Goal: Task Accomplishment & Management: Complete application form

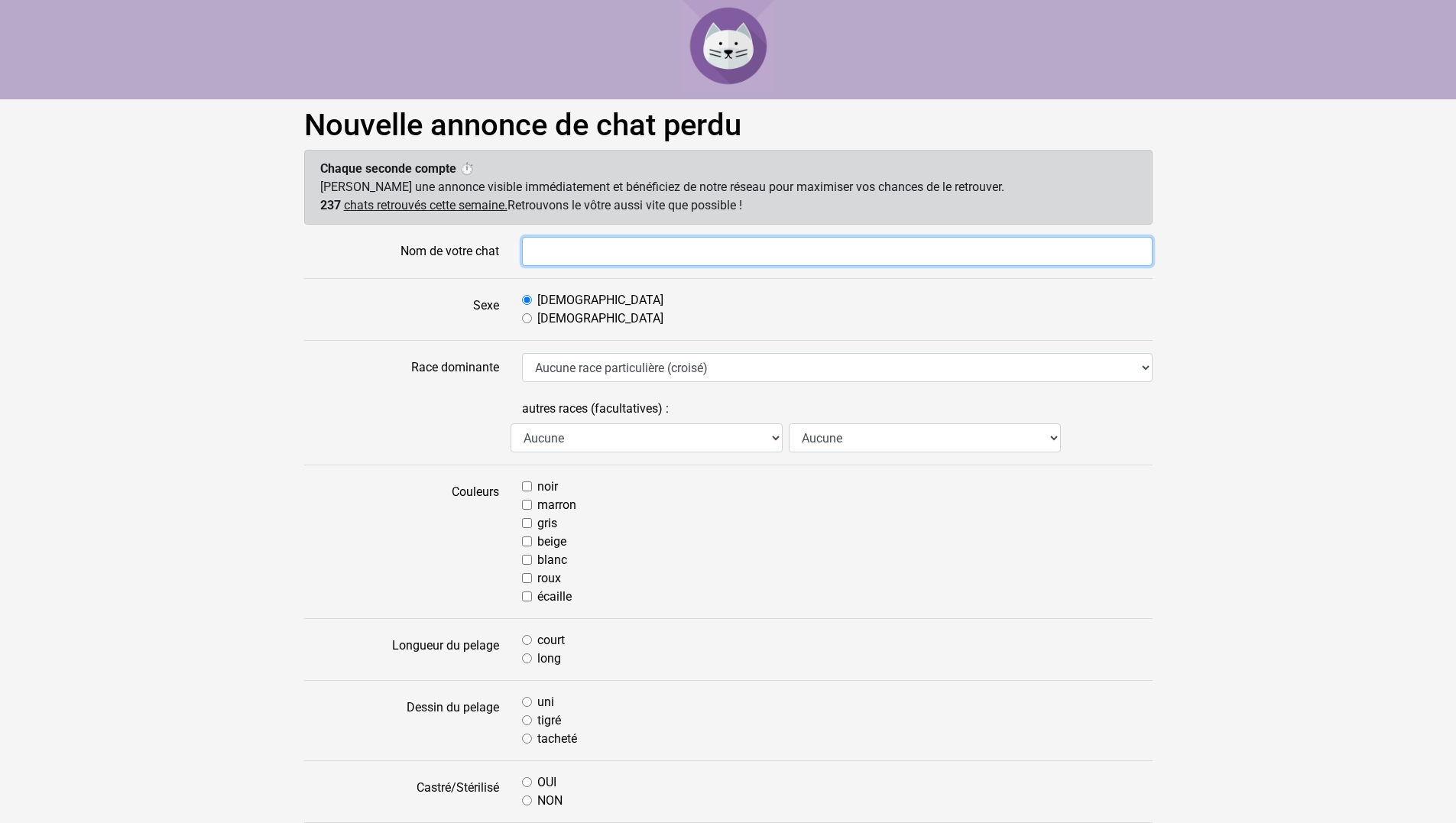
click at [590, 243] on input "Nom de votre chat" at bounding box center [837, 250] width 630 height 29
type input "MISTOU"
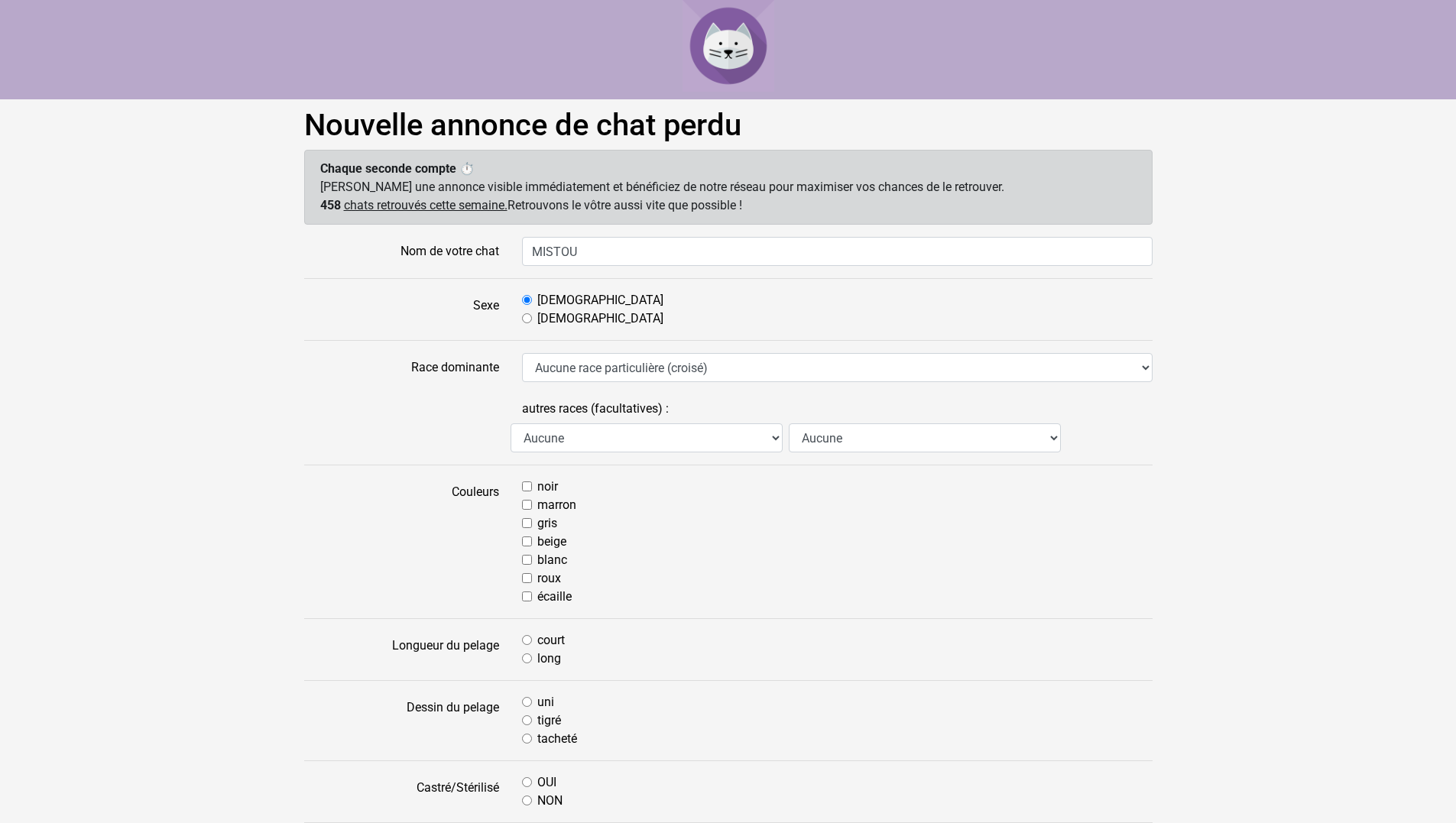
click at [536, 318] on div "Femelle" at bounding box center [837, 318] width 630 height 18
click at [528, 322] on input "Femelle" at bounding box center [527, 318] width 10 height 10
radio input "true"
click at [570, 367] on select "Aucune race particulière (croisé) Abyssin Américain à poil dur American Bobtail…" at bounding box center [837, 367] width 630 height 29
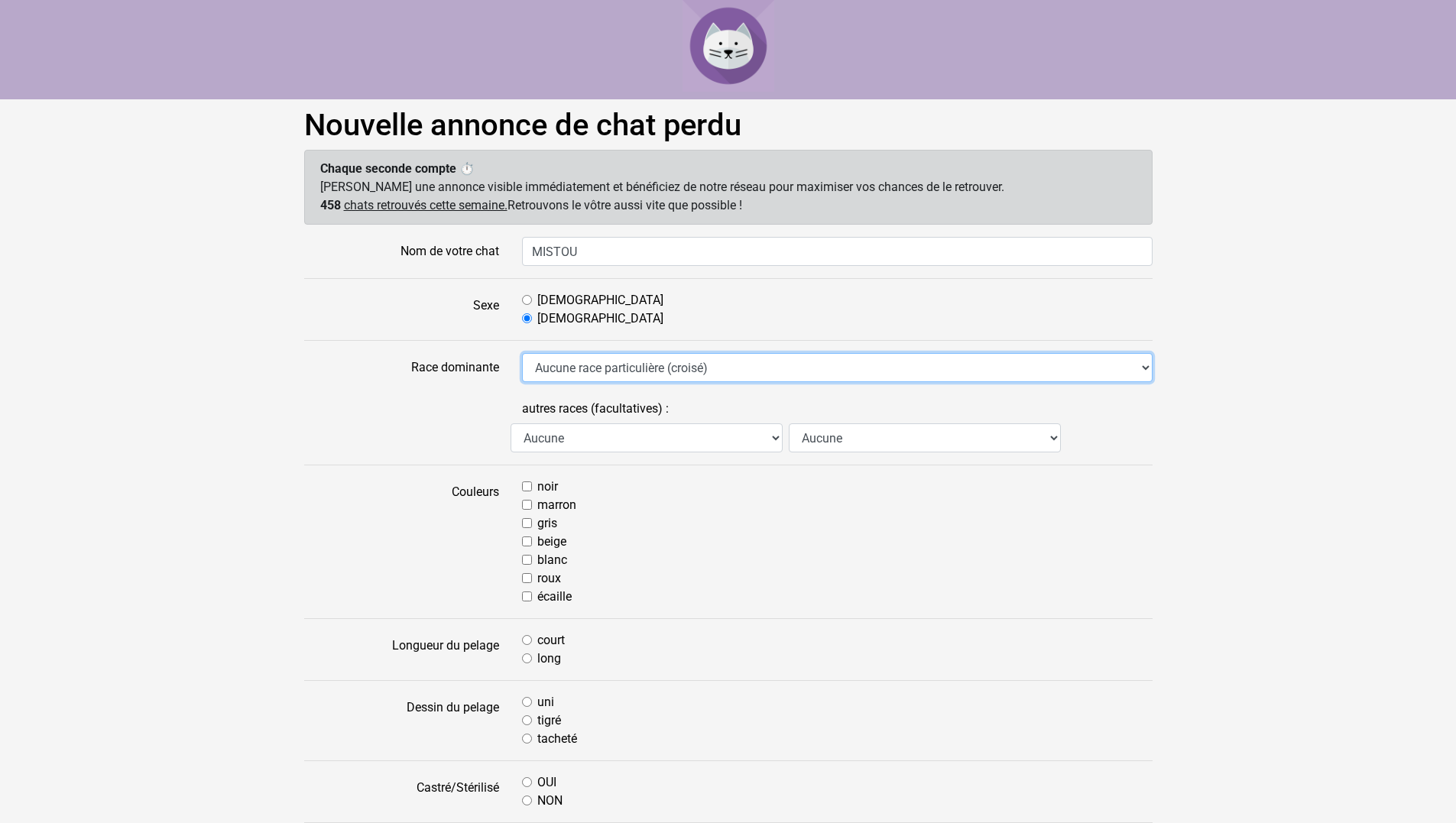
select select "17"
click at [522, 353] on select "Aucune race particulière (croisé) Abyssin Américain à poil dur American Bobtail…" at bounding box center [837, 367] width 630 height 29
click at [526, 522] on input "gris" at bounding box center [527, 523] width 10 height 10
checkbox input "true"
click at [524, 638] on input "court" at bounding box center [527, 640] width 10 height 10
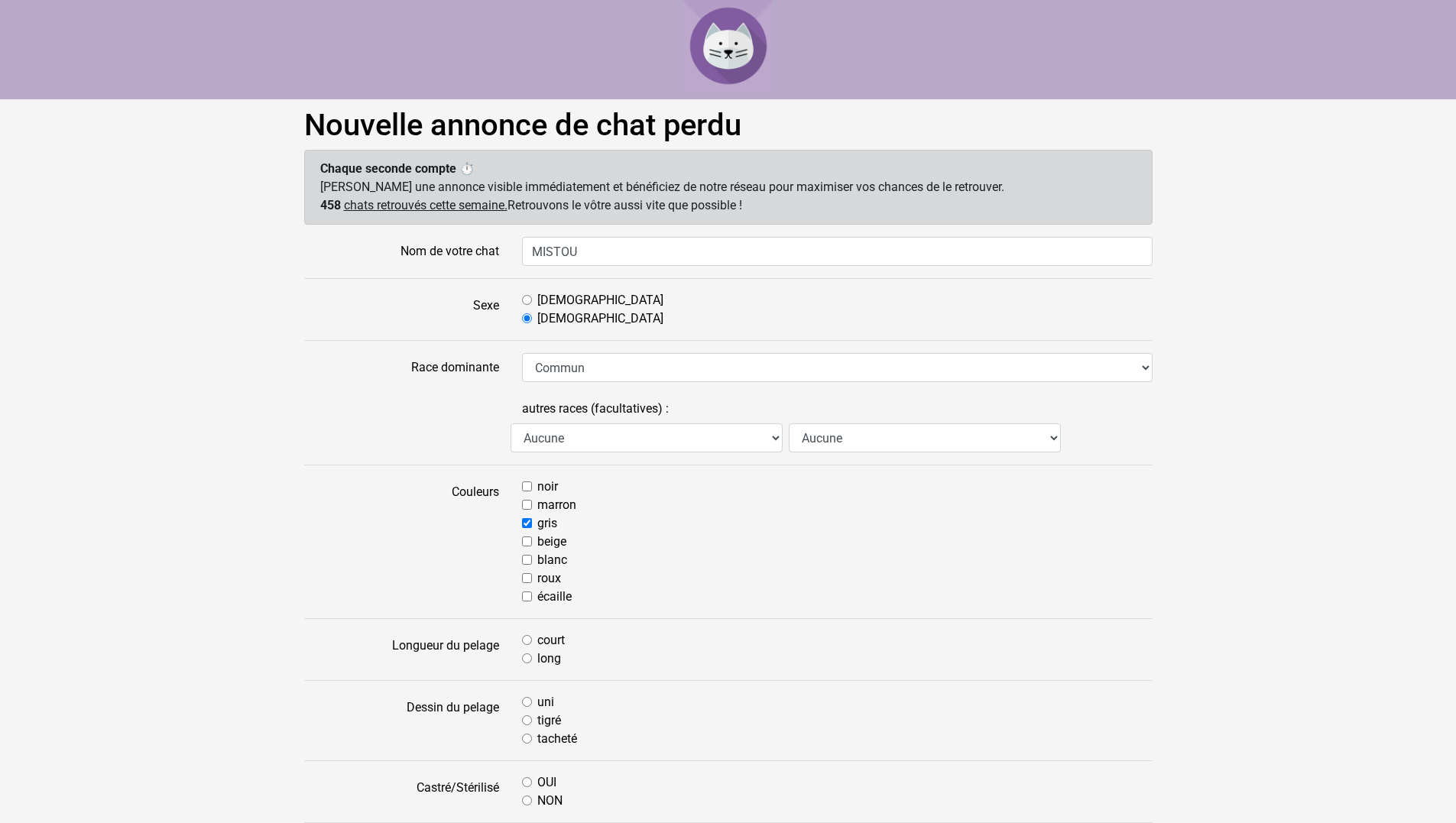
radio input "true"
click at [526, 716] on input "tigré" at bounding box center [527, 720] width 10 height 10
radio input "true"
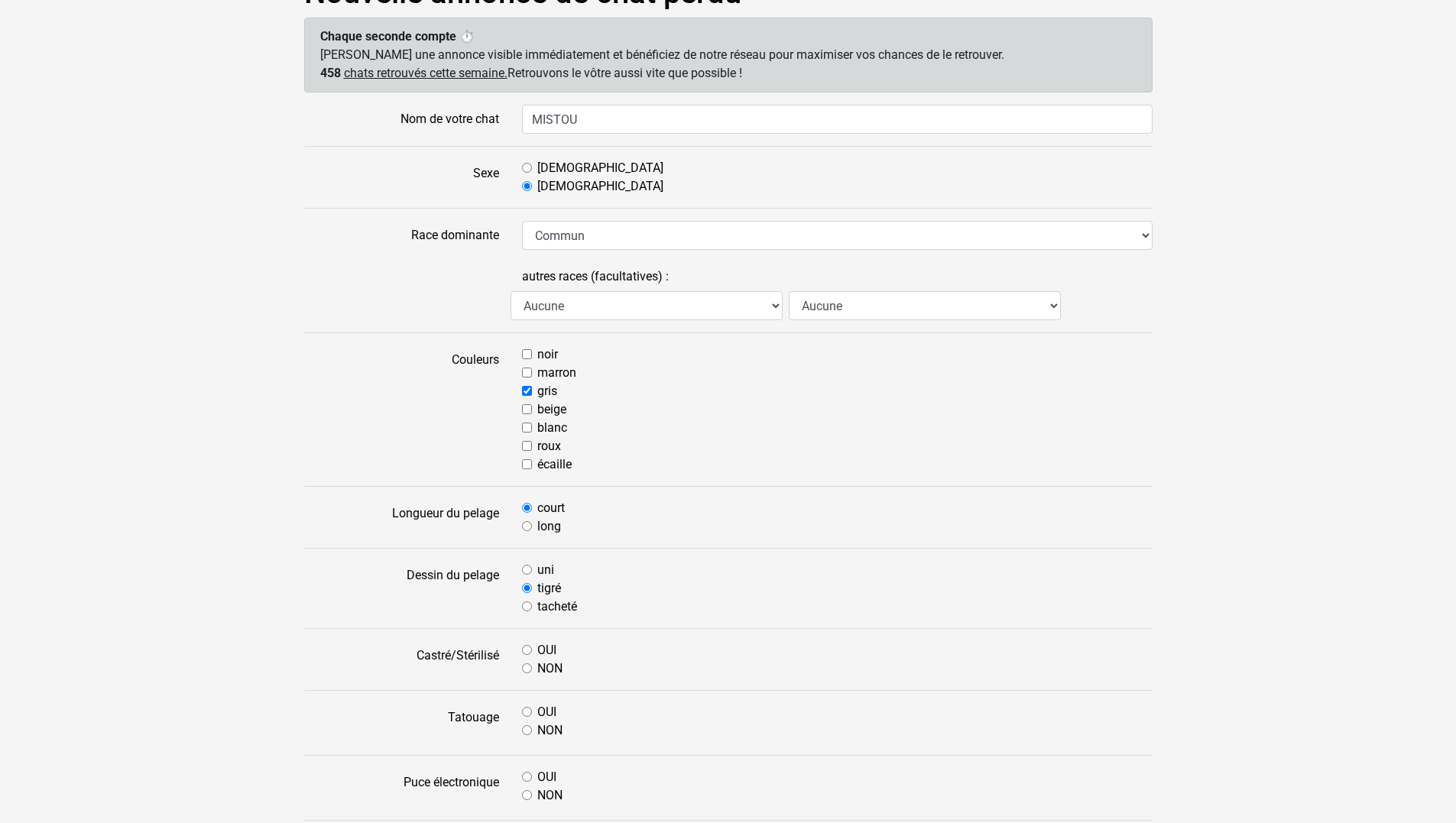
scroll to position [153, 0]
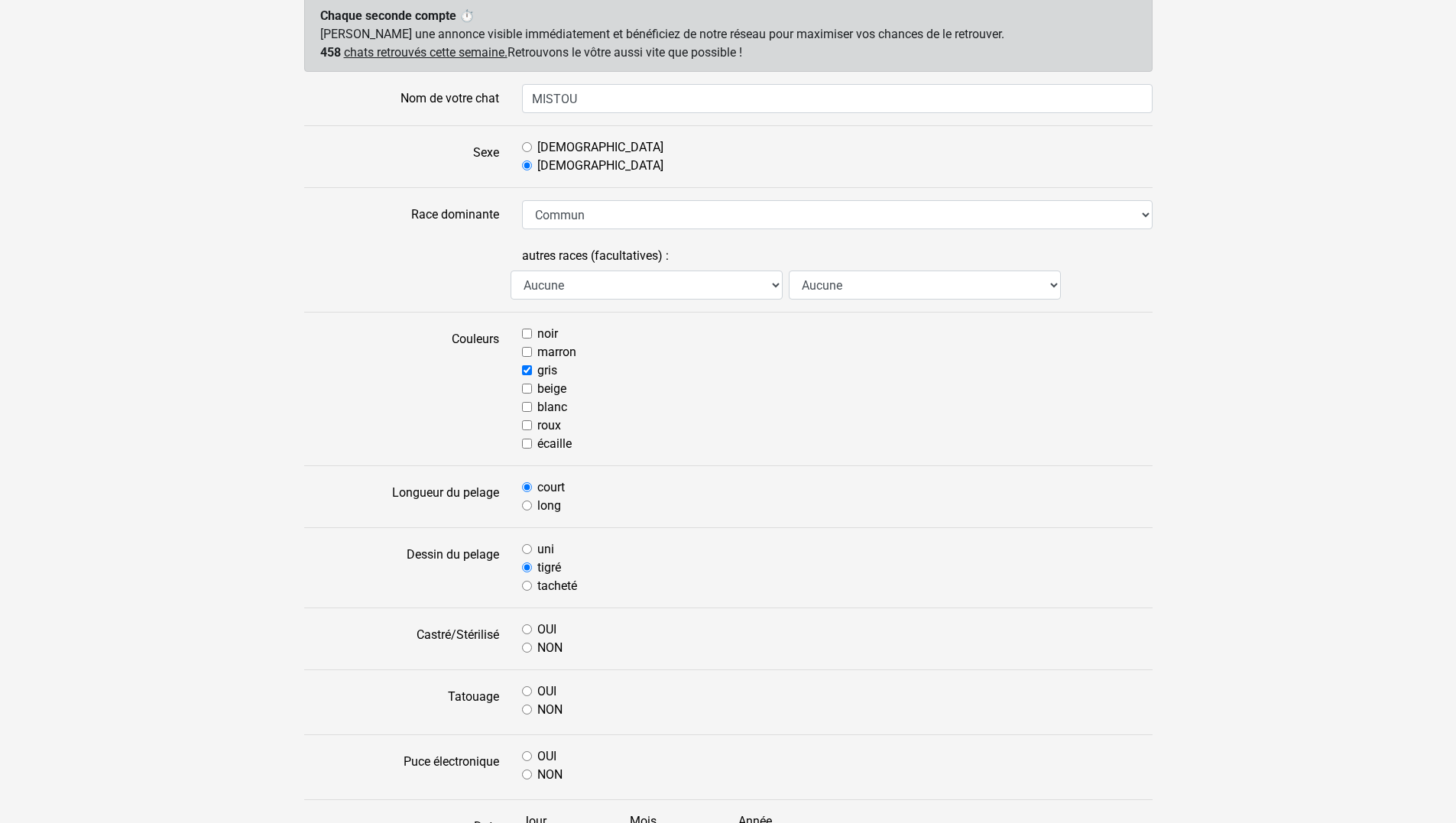
click at [525, 549] on input "uni" at bounding box center [527, 549] width 10 height 10
radio input "true"
click at [529, 564] on input "tigré" at bounding box center [527, 567] width 10 height 10
radio input "true"
click at [527, 625] on input "OUI" at bounding box center [527, 629] width 10 height 10
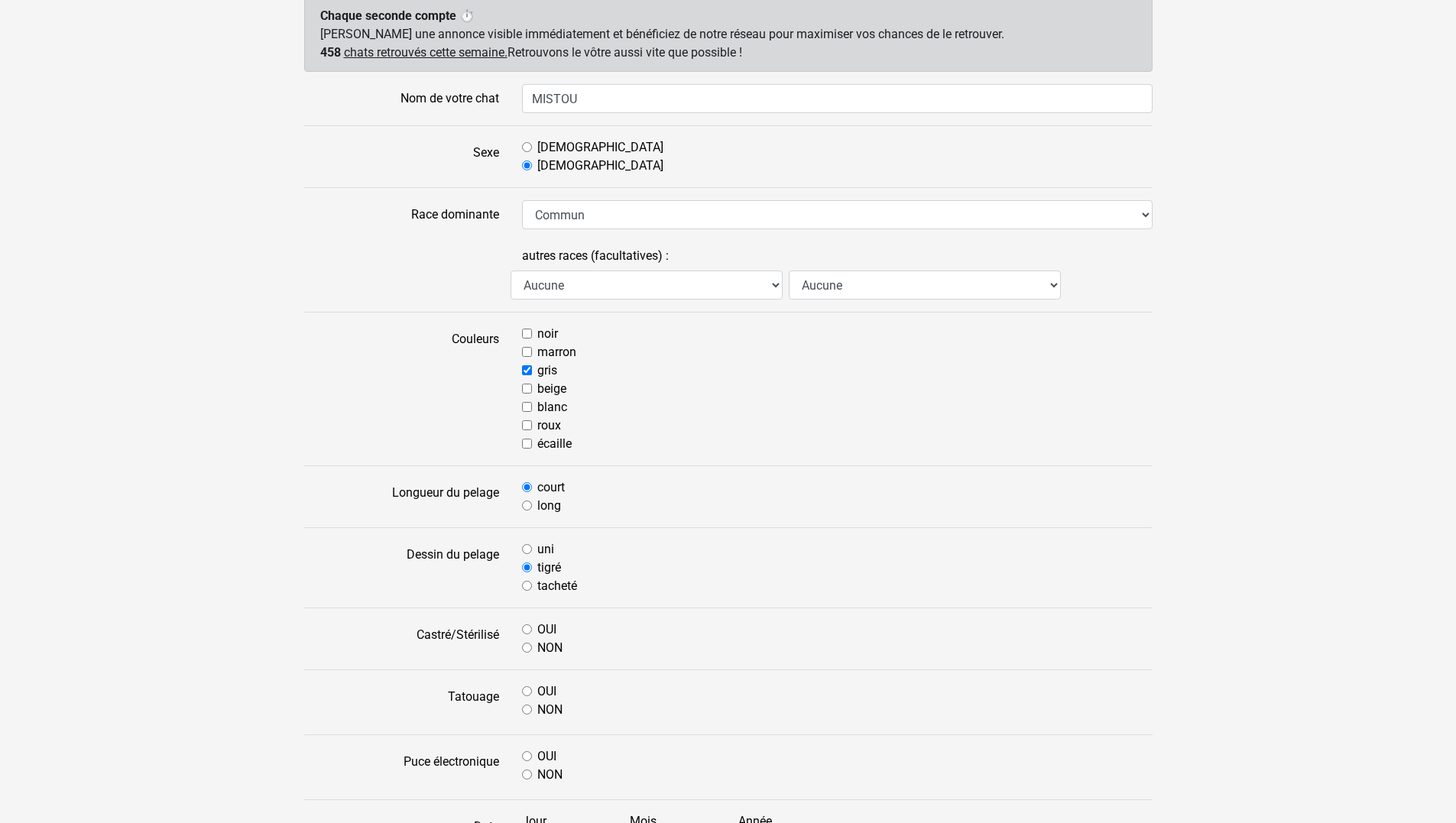
radio input "true"
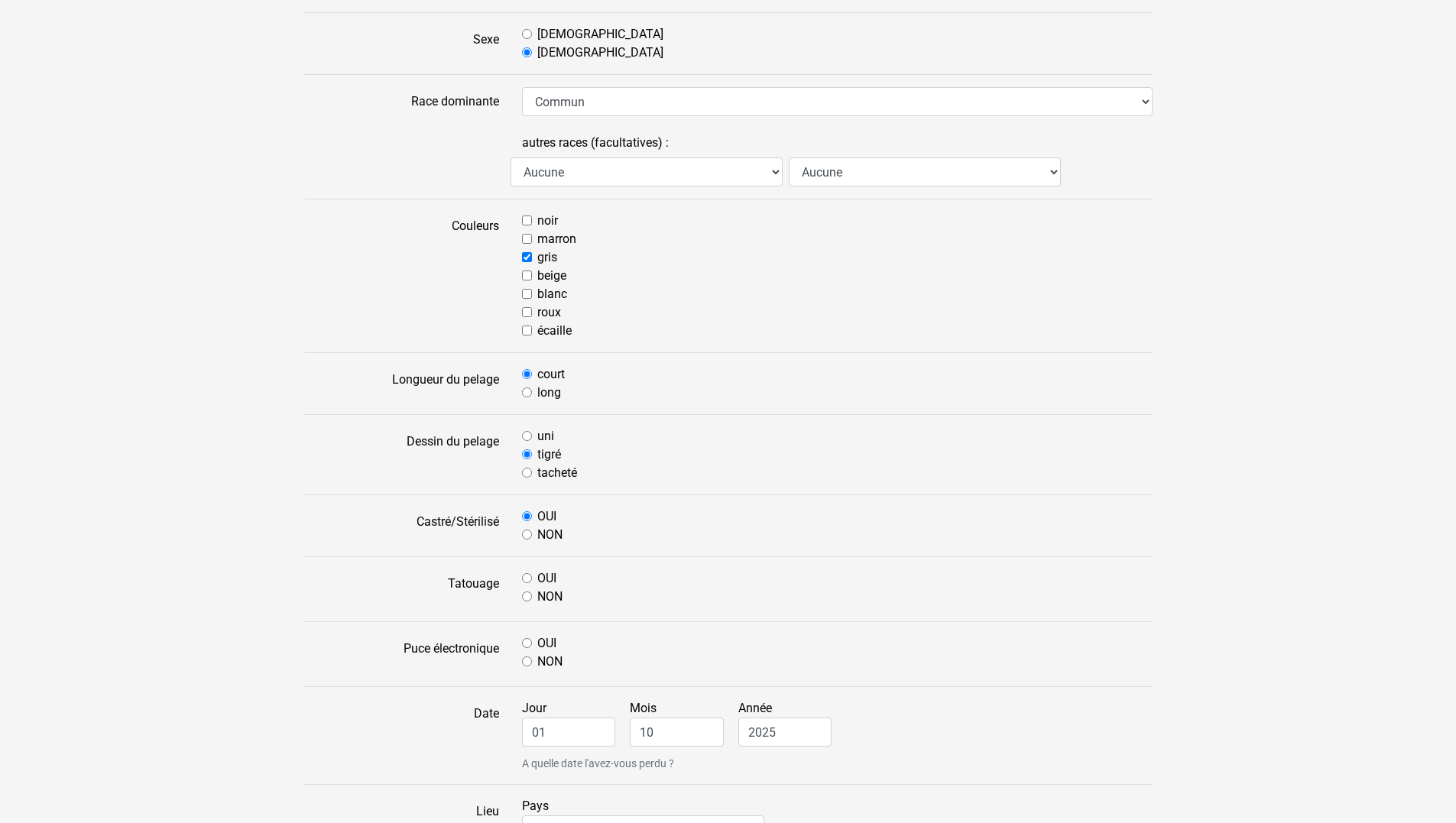
scroll to position [306, 0]
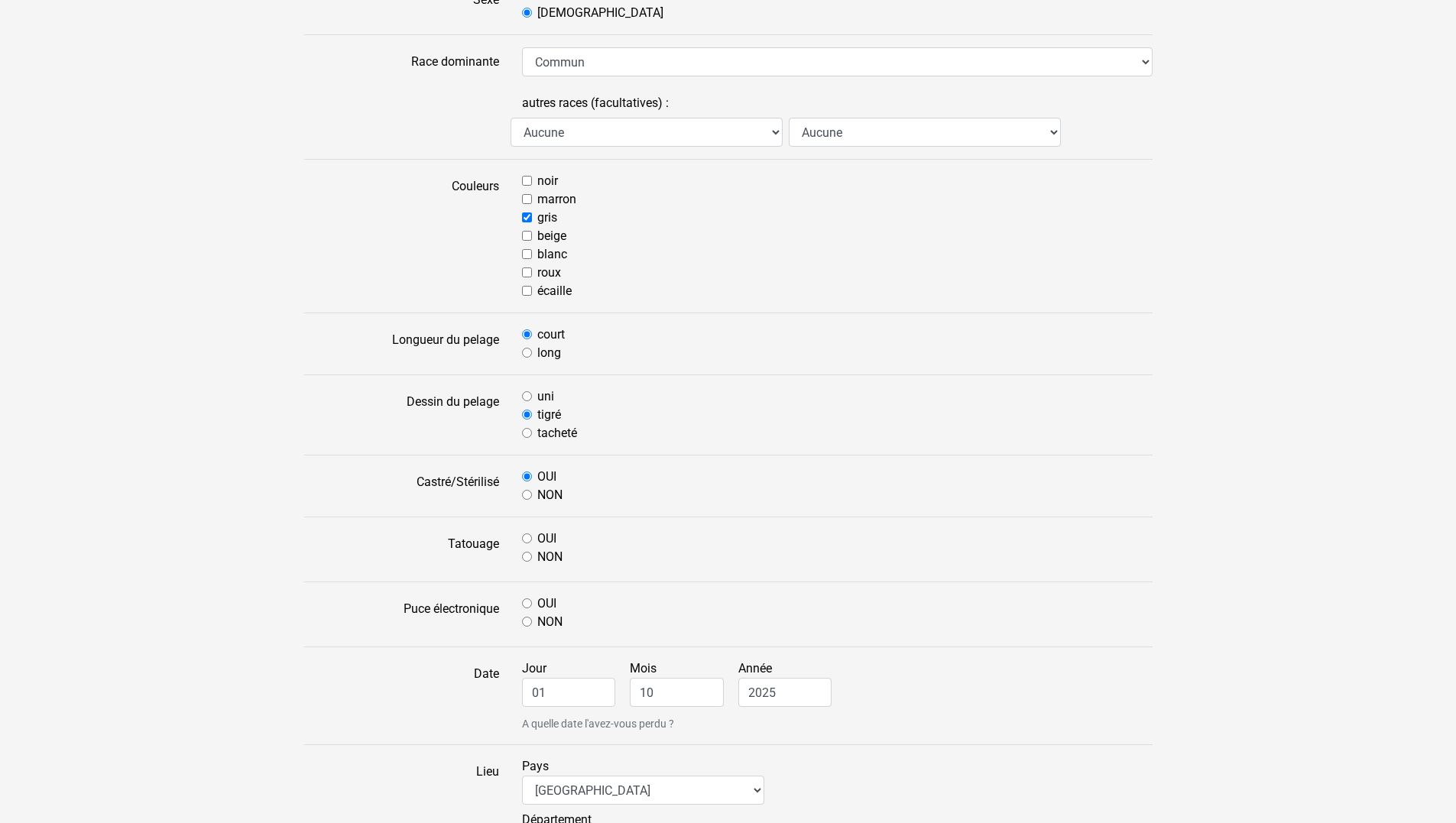
click at [525, 556] on input "NON" at bounding box center [527, 556] width 10 height 10
radio input "true"
click at [525, 605] on input "OUI" at bounding box center [527, 603] width 10 height 10
radio input "true"
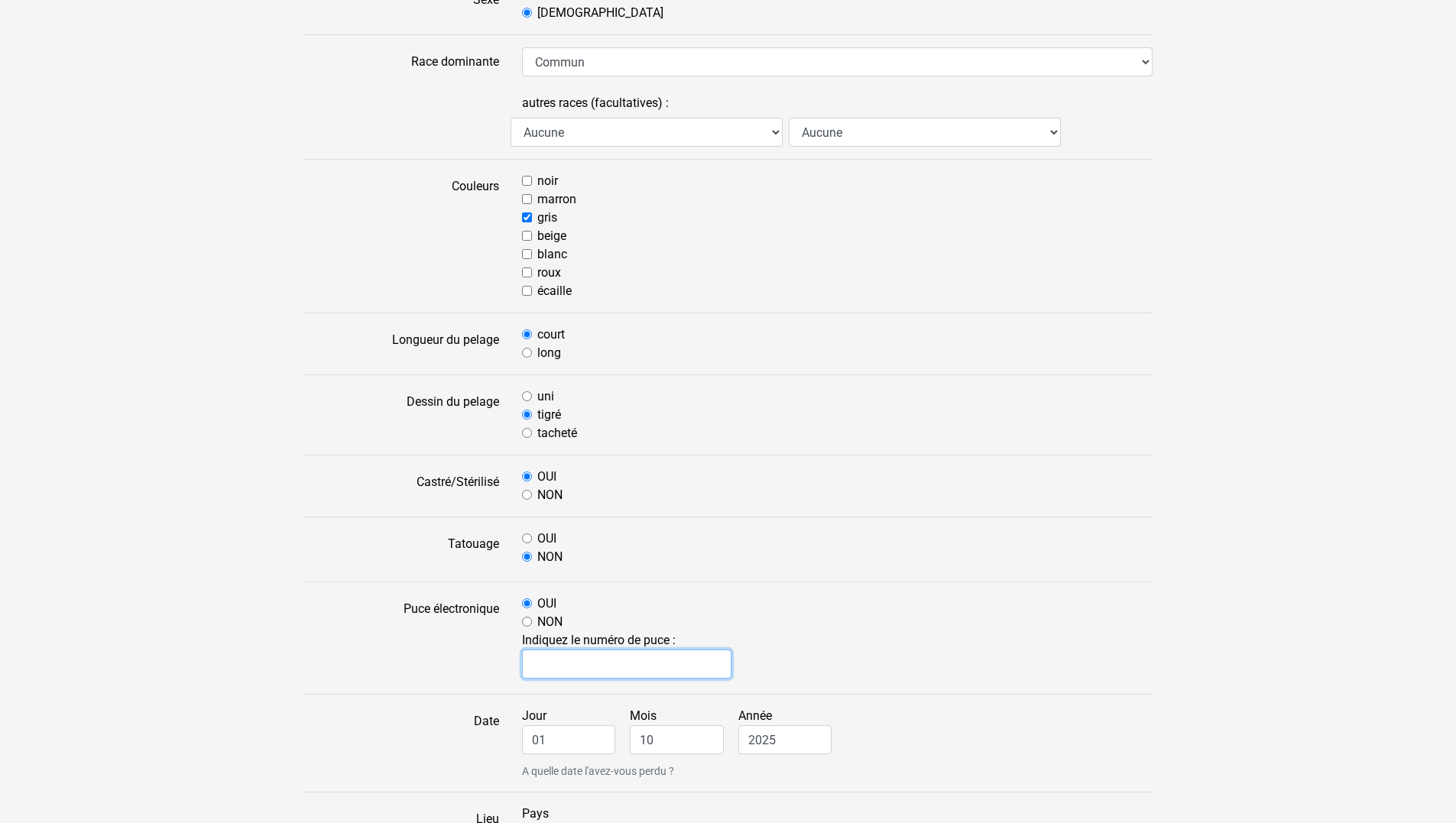
click at [573, 666] on input "text" at bounding box center [627, 663] width 210 height 29
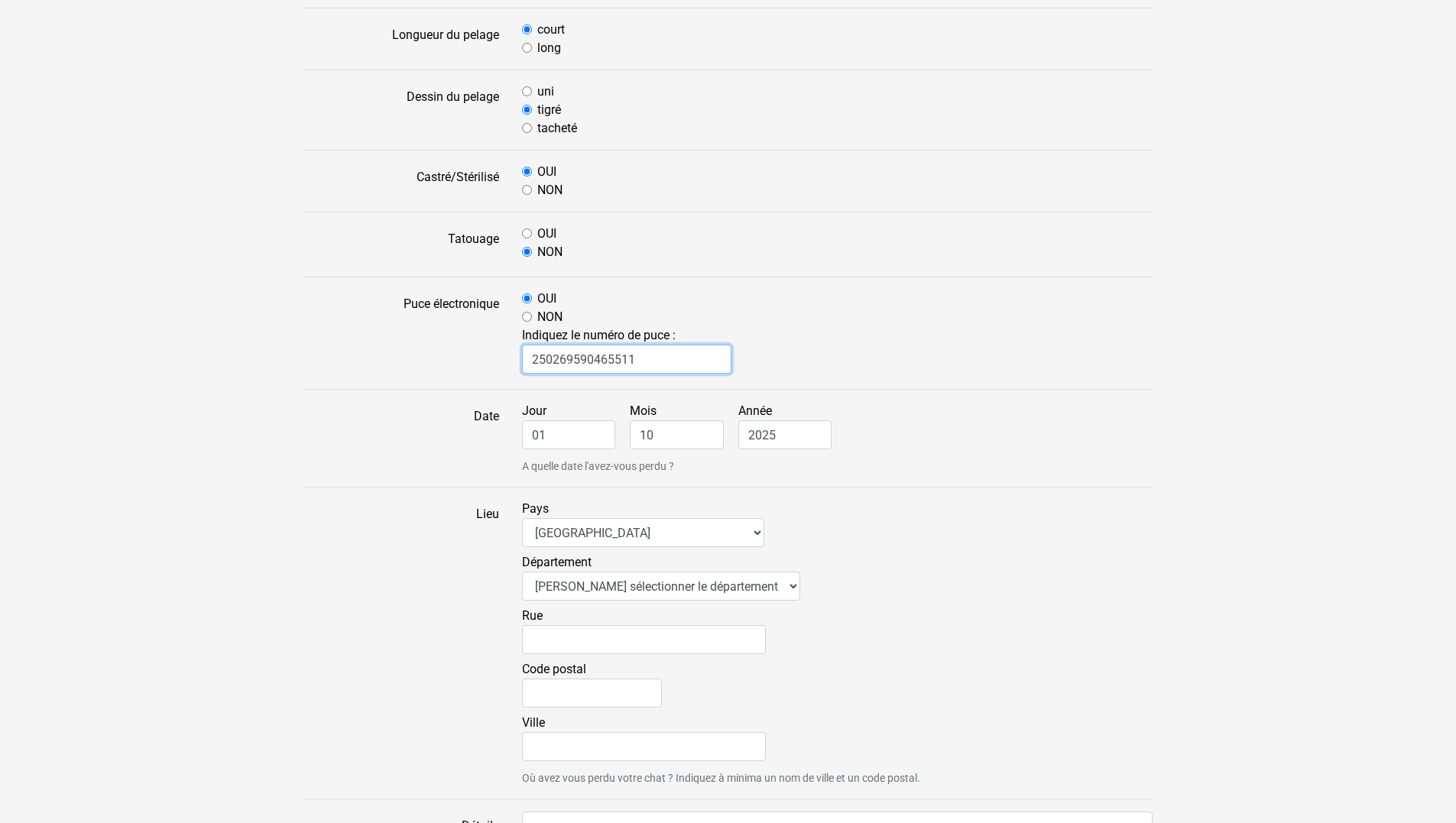
scroll to position [611, 0]
type input "250269590465511"
drag, startPoint x: 562, startPoint y: 427, endPoint x: 497, endPoint y: 424, distance: 65.1
click at [497, 424] on div "Date Jour 01 Mois 10 Année 2025 A quelle date l'avez-vous perdu ?" at bounding box center [728, 437] width 872 height 73
type input "30"
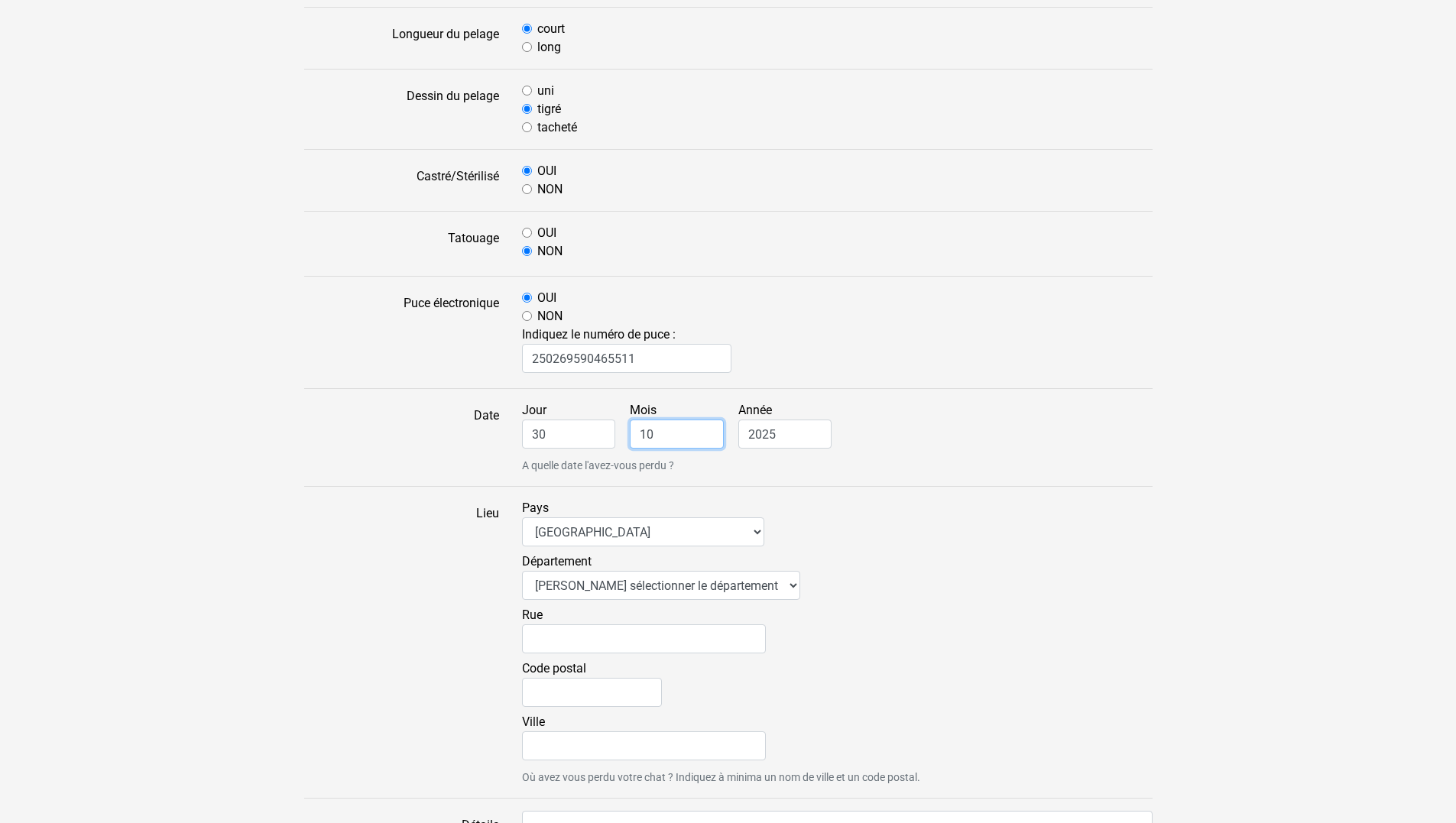
drag, startPoint x: 660, startPoint y: 430, endPoint x: 612, endPoint y: 429, distance: 48.0
click at [612, 429] on div "Jour 30 Mois 10 Année 2025 A quelle date l'avez-vous perdu ?" at bounding box center [837, 437] width 653 height 73
type input "09"
click at [625, 589] on select "Veuillez sélectionner le département 01 - Ain 02 - Aisne 03 - Allier 04 - Alpes…" at bounding box center [661, 585] width 278 height 29
select select "31"
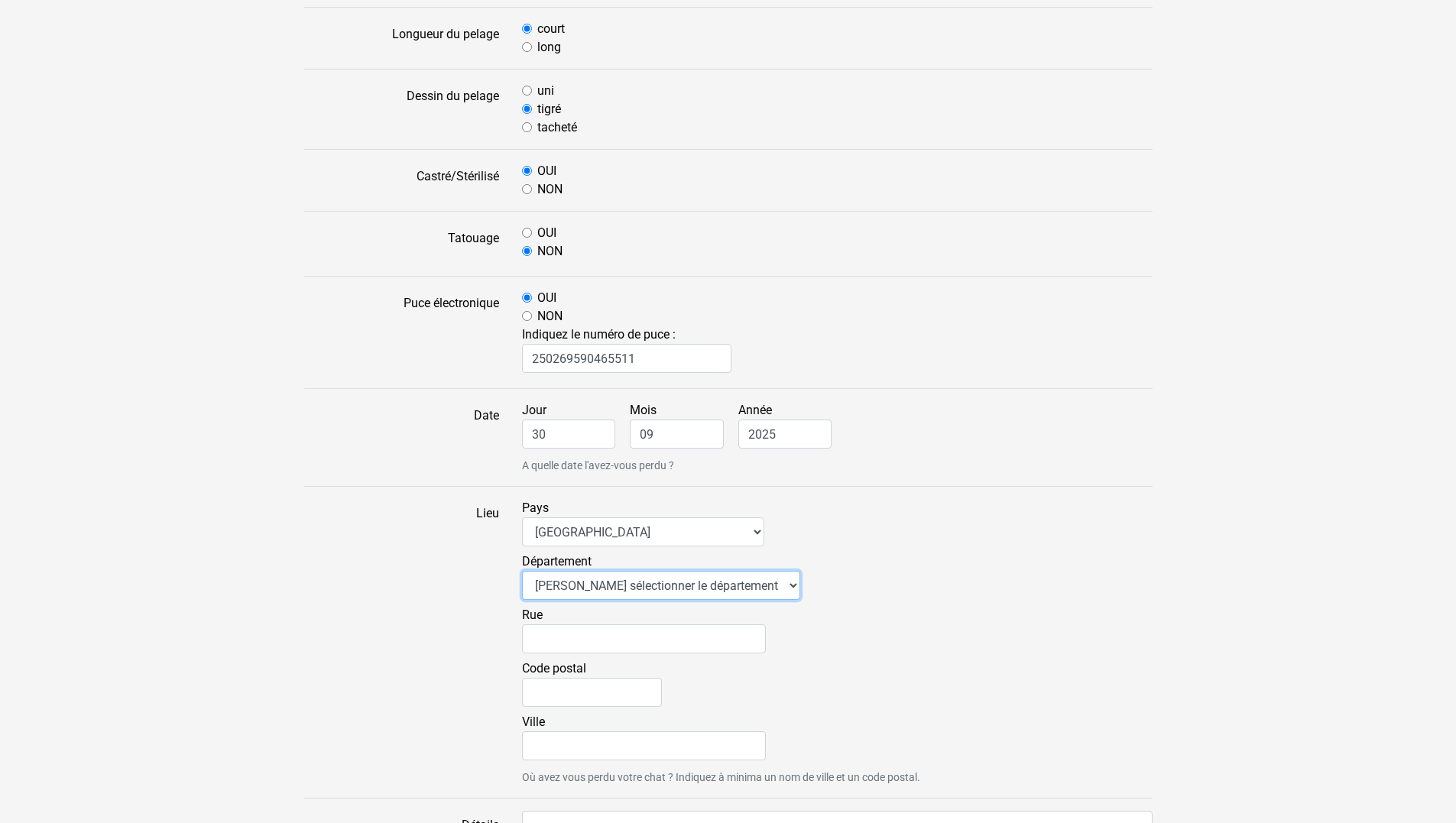
click at [522, 571] on select "Veuillez sélectionner le département 01 - Ain 02 - Aisne 03 - Allier 04 - Alpes…" at bounding box center [661, 585] width 278 height 29
click at [563, 632] on input "Rue" at bounding box center [644, 638] width 244 height 29
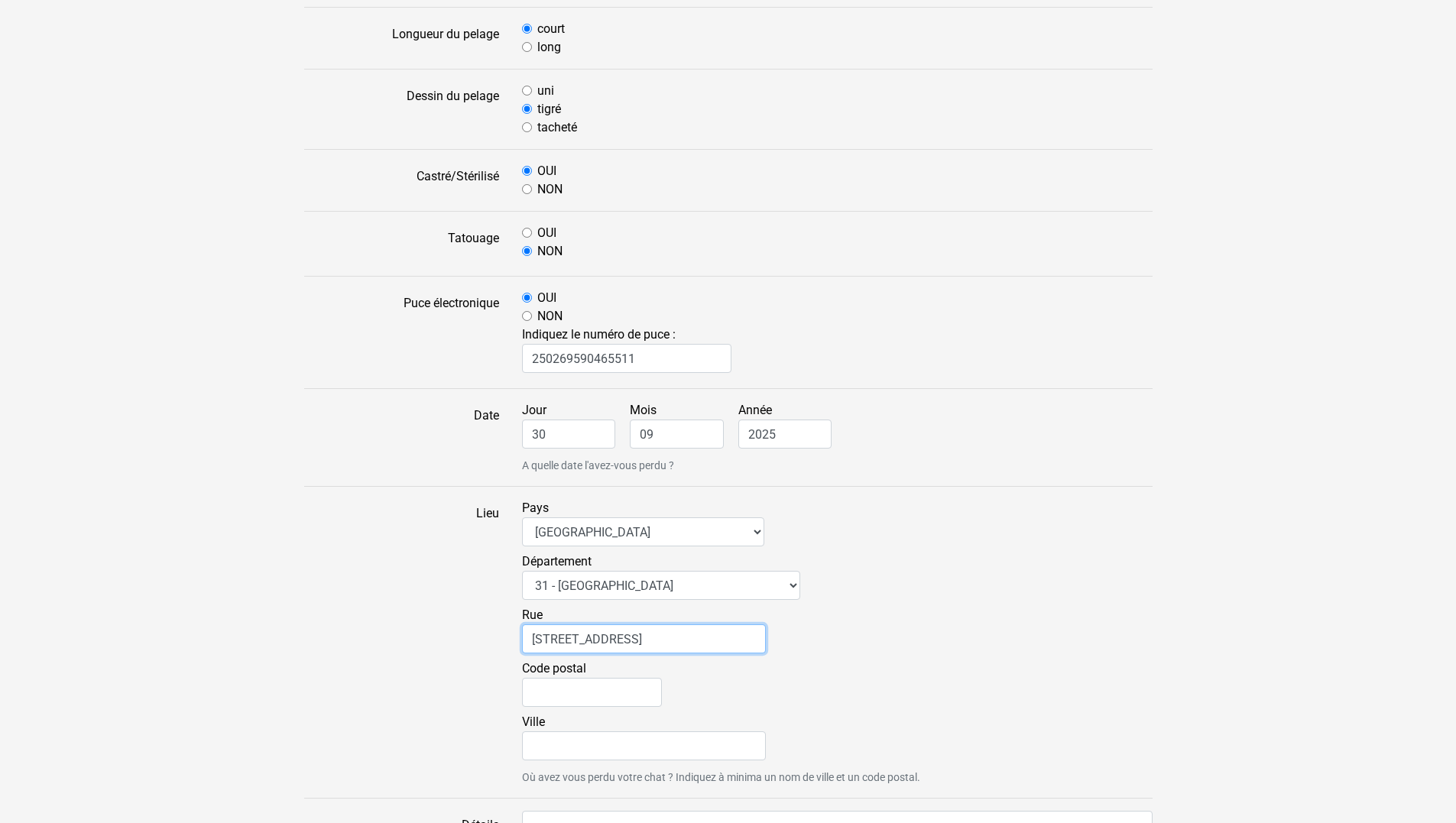
type input "7 rue des vases"
click at [576, 688] on input "Code postal" at bounding box center [592, 691] width 140 height 29
type input "31000"
click at [549, 746] on input "Ville" at bounding box center [644, 745] width 244 height 29
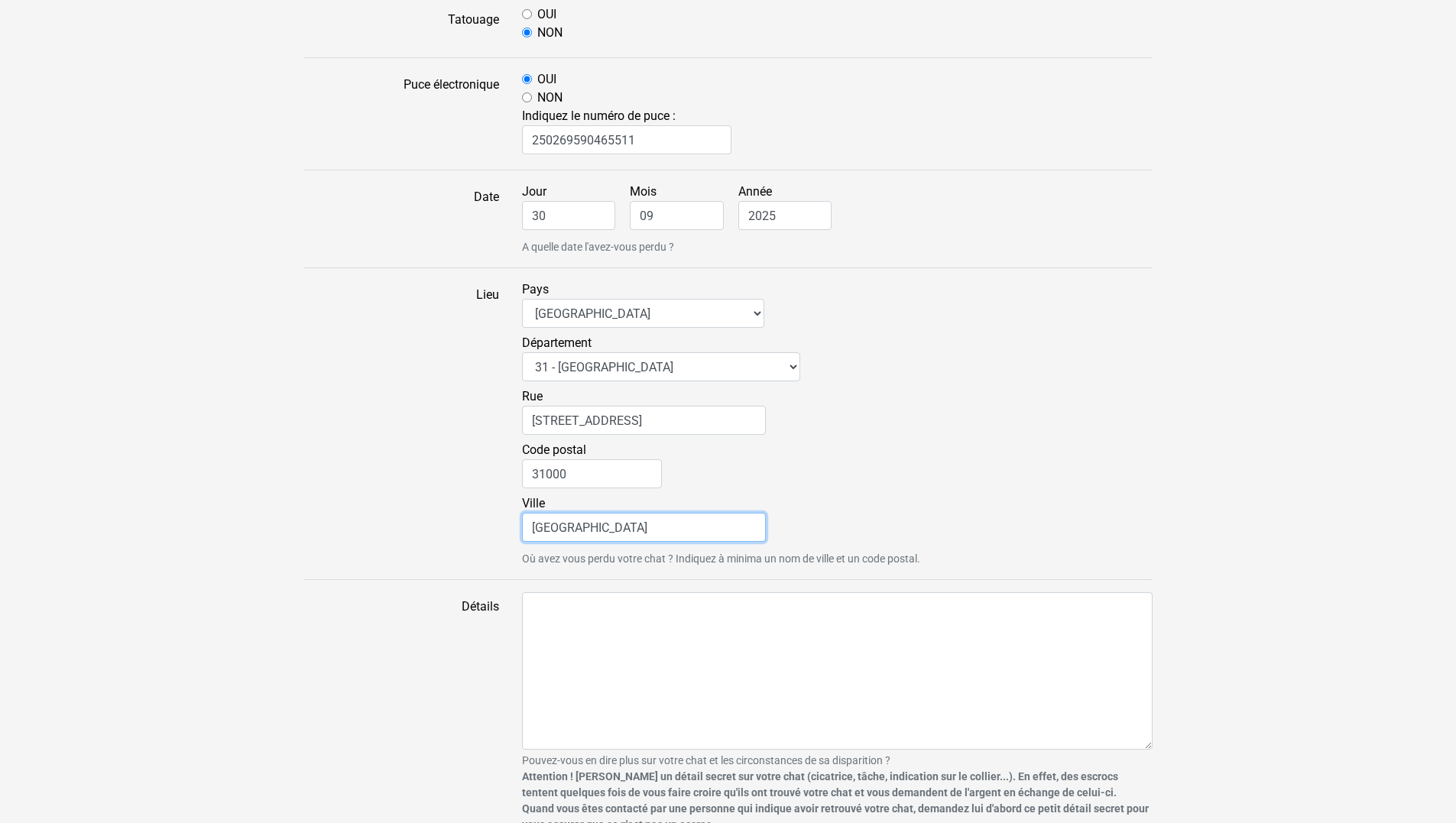
scroll to position [906, 0]
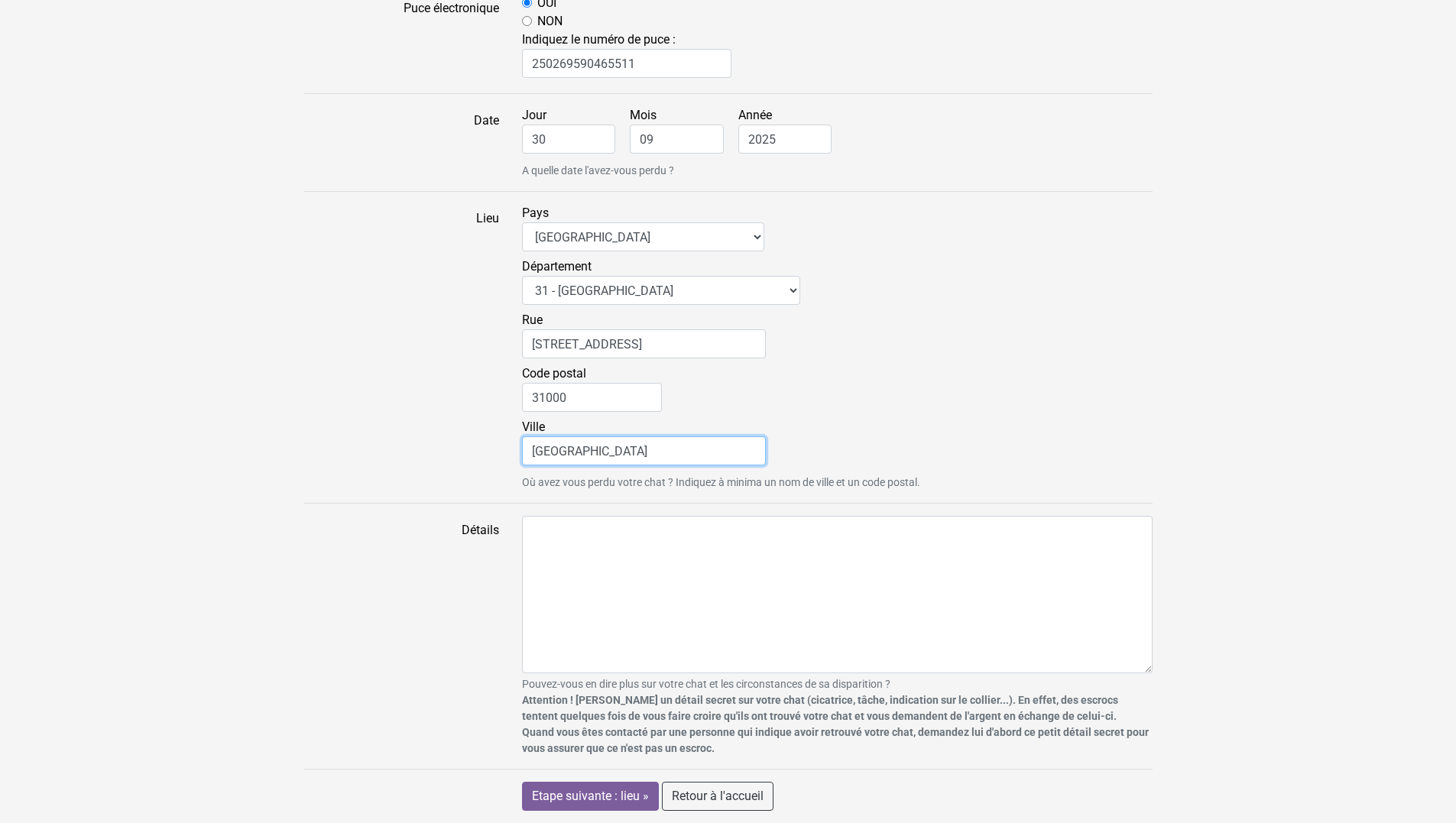
type input "Toulouse"
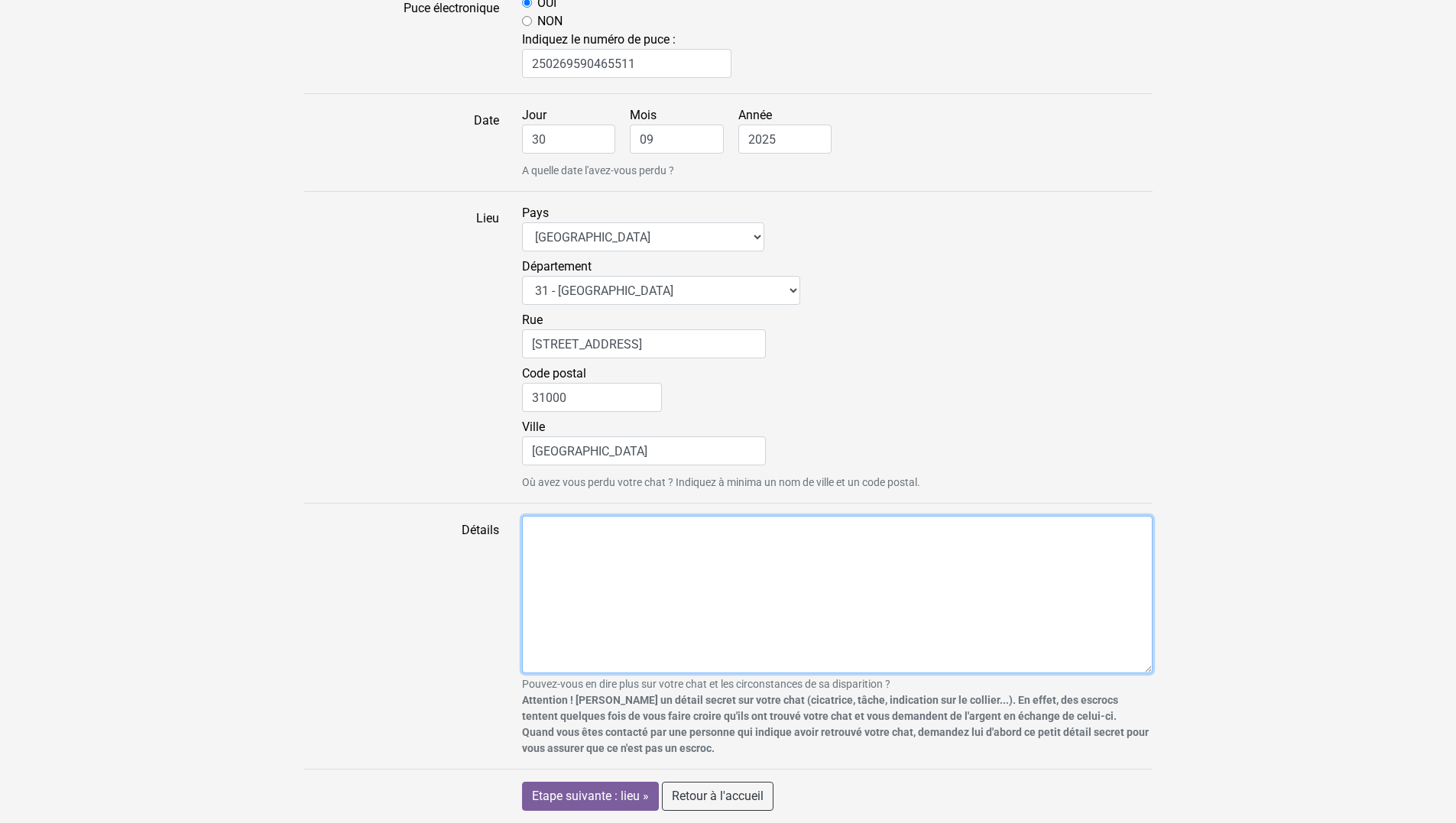
click at [632, 542] on textarea "Détails" at bounding box center [837, 594] width 630 height 157
click at [733, 528] on textarea "LA chatte portait un collier rose avec ,om et numero de contact" at bounding box center [837, 594] width 630 height 157
click at [699, 559] on textarea "LA chatte portait un collier rose avec nom et numero de contact" at bounding box center [837, 594] width 630 height 157
drag, startPoint x: 538, startPoint y: 528, endPoint x: 548, endPoint y: 531, distance: 10.4
click at [548, 531] on textarea "LA chatte portait un collier rose avec nom et numero de contact" at bounding box center [837, 594] width 630 height 157
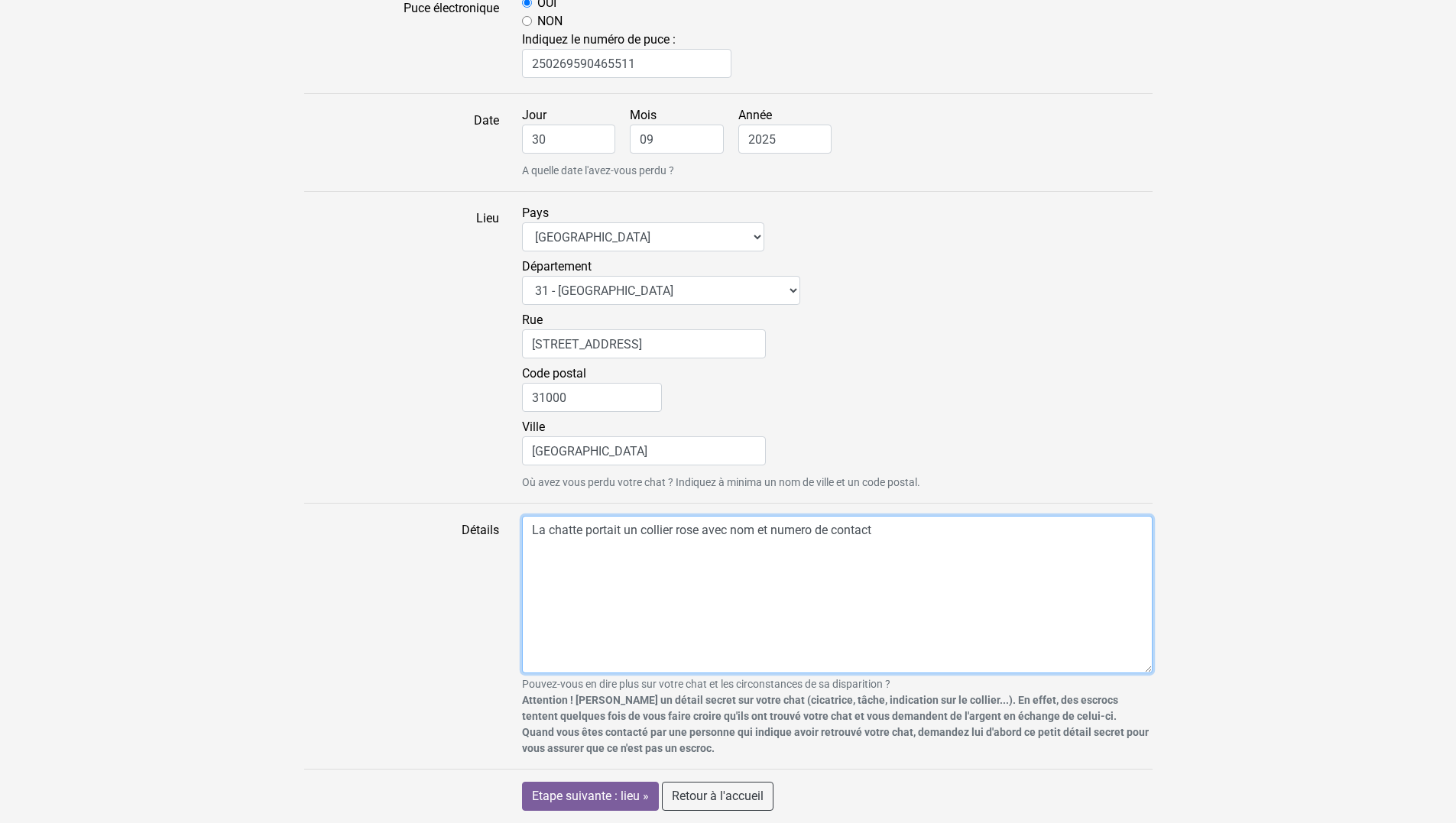
click at [876, 530] on textarea "La chatte portait un collier rose avec nom et numero de contact" at bounding box center [837, 594] width 630 height 157
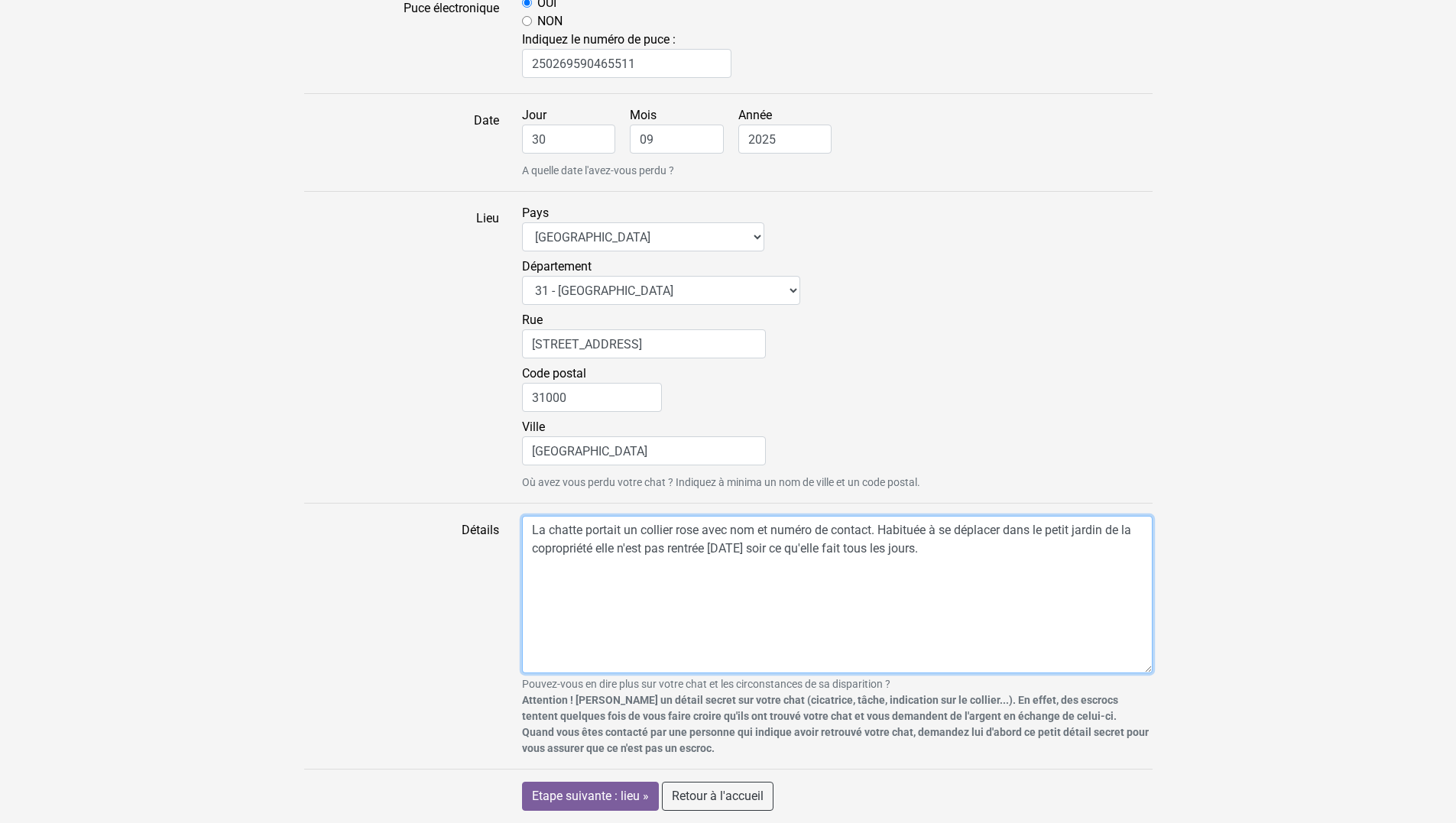
click at [925, 554] on textarea "La chatte portait un collier rose avec nom et numéro de contact. Habituée à se …" at bounding box center [837, 594] width 630 height 157
type textarea "La chatte portait un collier rose avec nom et numéro de contact. Habituée à se …"
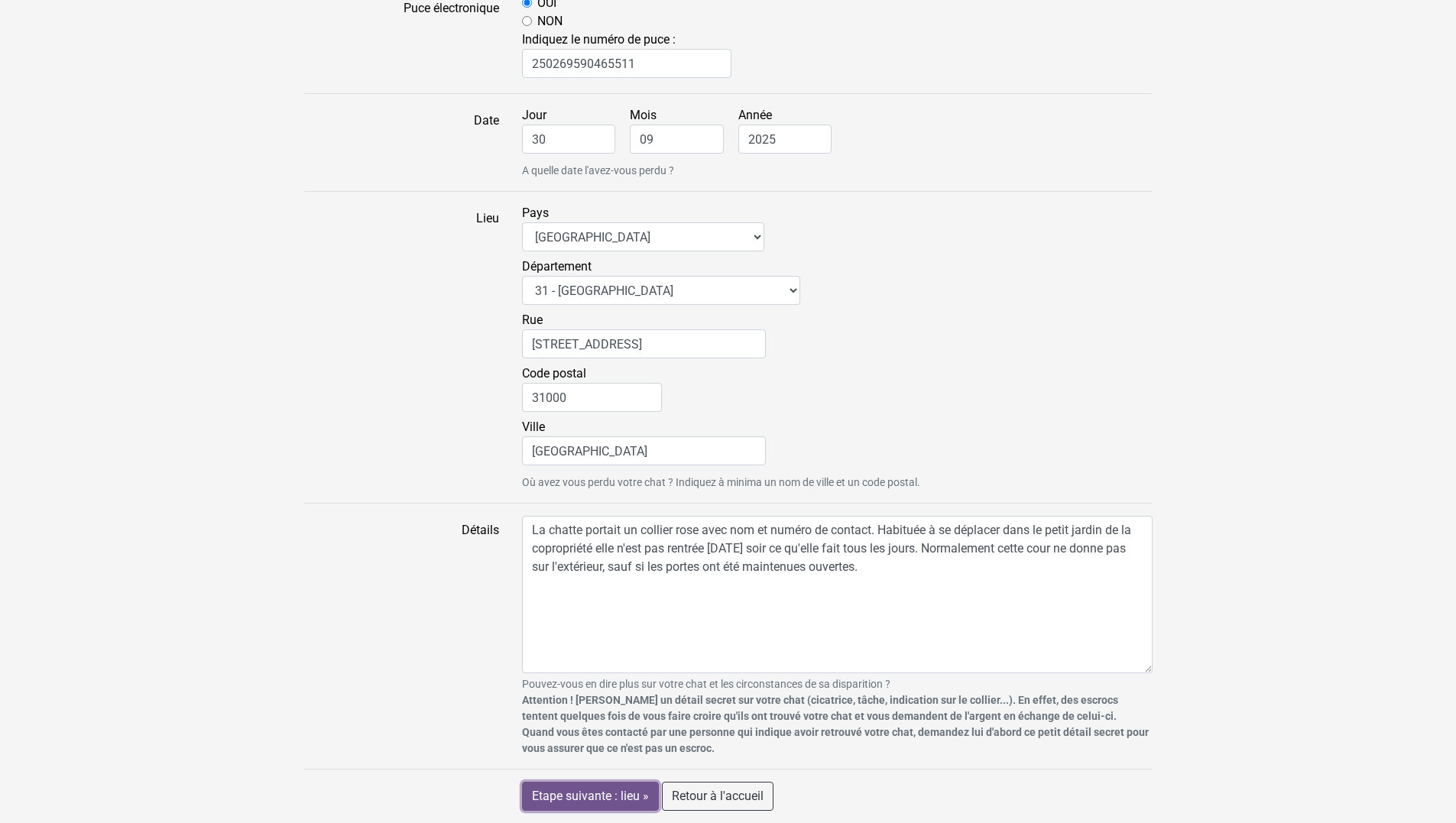
click at [611, 795] on input "Etape suivante : lieu »" at bounding box center [590, 795] width 137 height 29
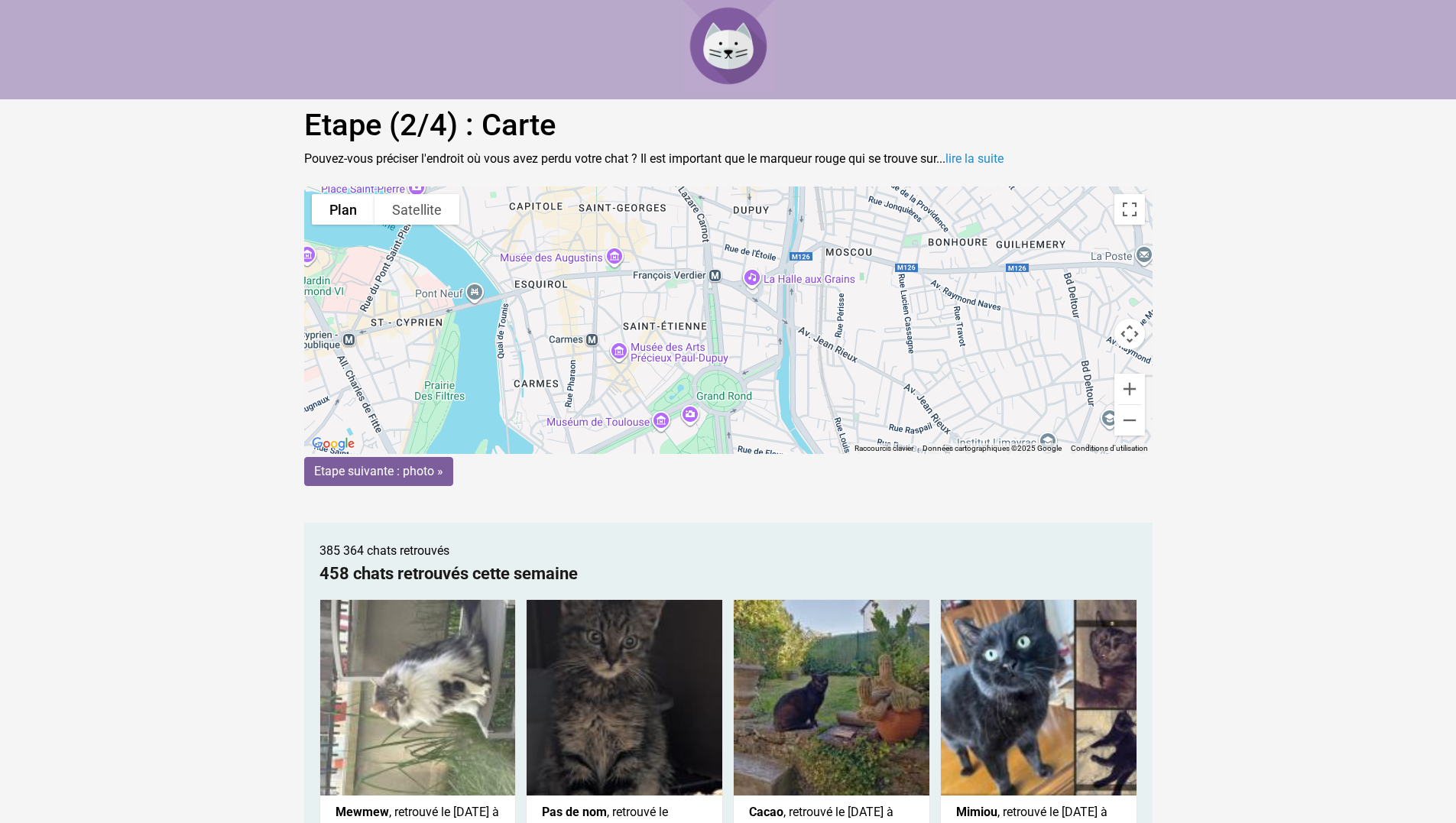
scroll to position [63, 0]
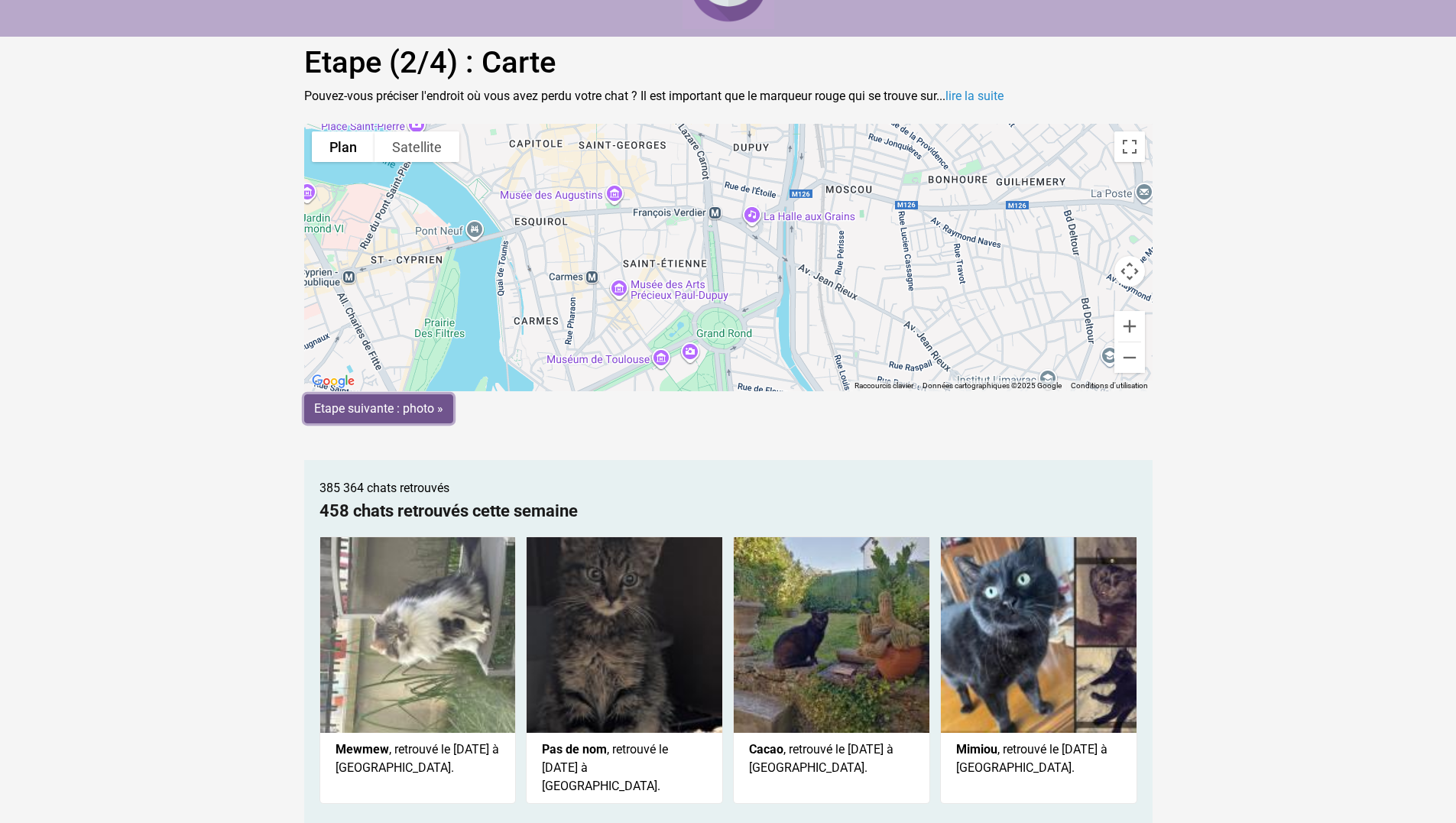
click at [428, 406] on input "Etape suivante : photo »" at bounding box center [379, 408] width 149 height 29
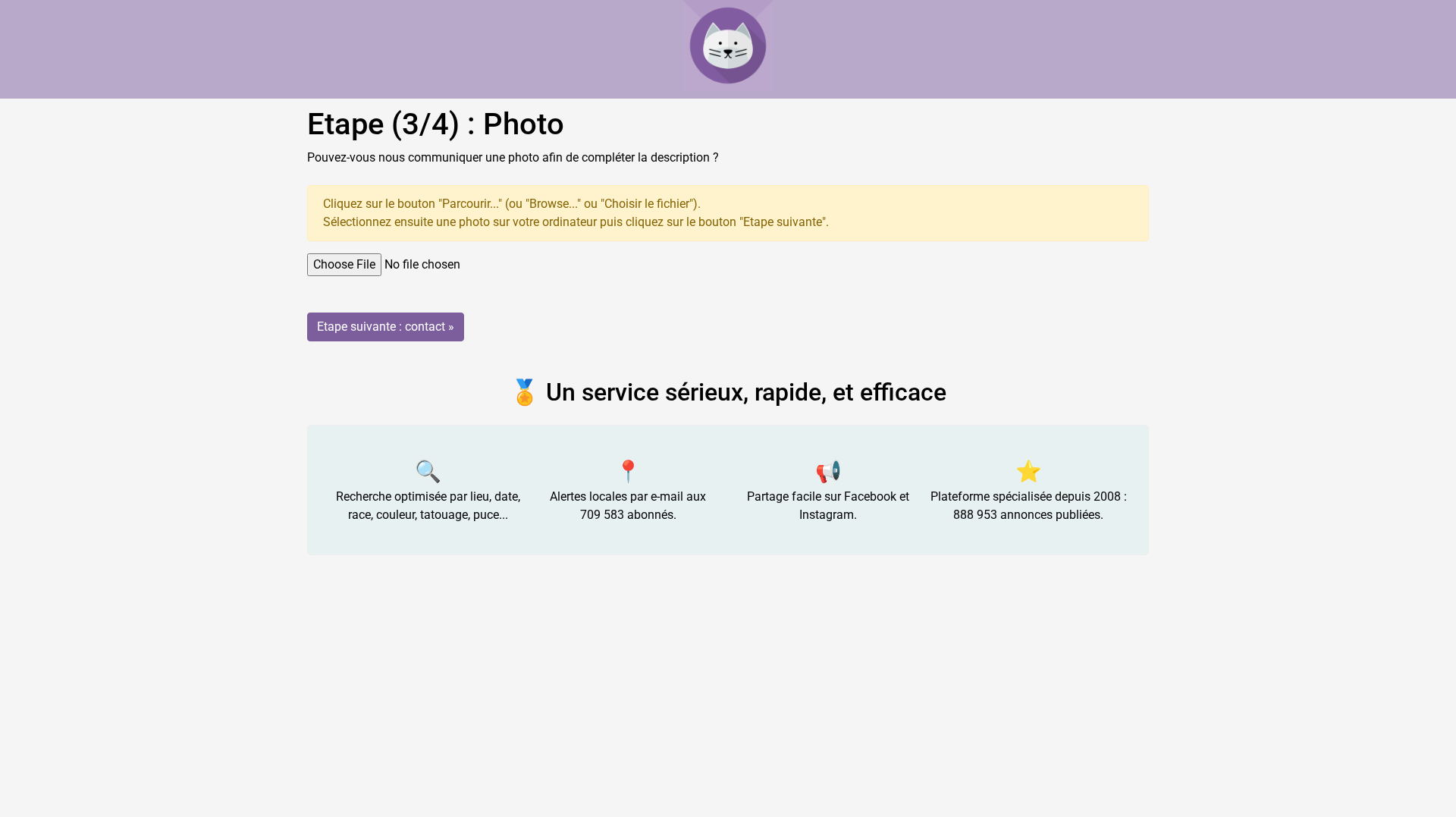
click at [345, 267] on input "file" at bounding box center [728, 265] width 842 height 23
type input "C:\fakepath\Chatte-MISTOU.jpg"
click at [366, 325] on input "Etape suivante : contact »" at bounding box center [385, 326] width 157 height 28
click at [434, 334] on input "Etape suivante : contact »" at bounding box center [385, 326] width 157 height 28
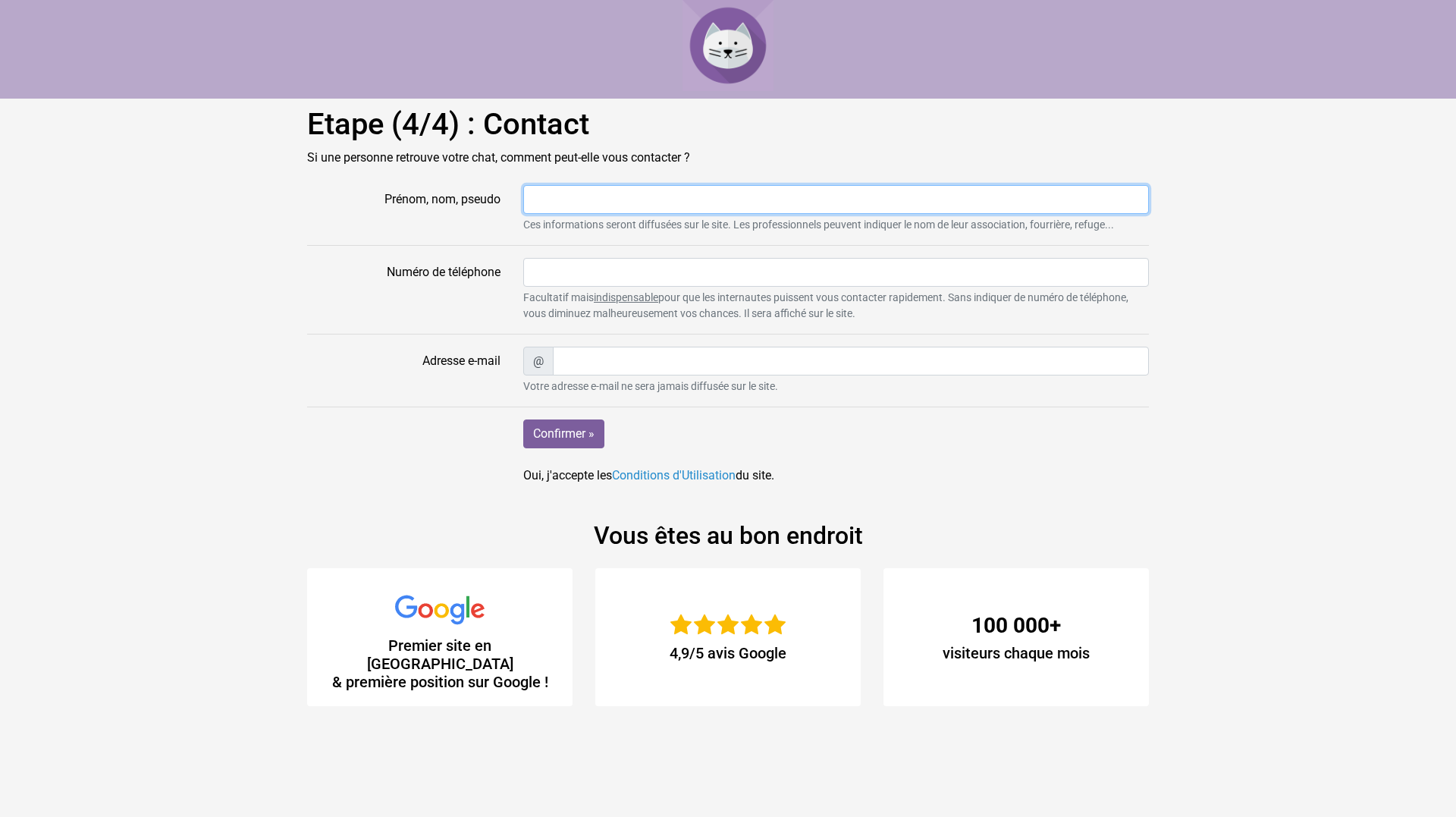
click at [556, 195] on input "Prénom, nom, pseudo" at bounding box center [836, 199] width 625 height 28
click at [633, 197] on input "[PERSON_NAME] &Elodie" at bounding box center [836, 199] width 625 height 28
click at [628, 197] on input "[PERSON_NAME] &Elodie" at bounding box center [836, 199] width 625 height 28
type input "[PERSON_NAME] & [PERSON_NAME]"
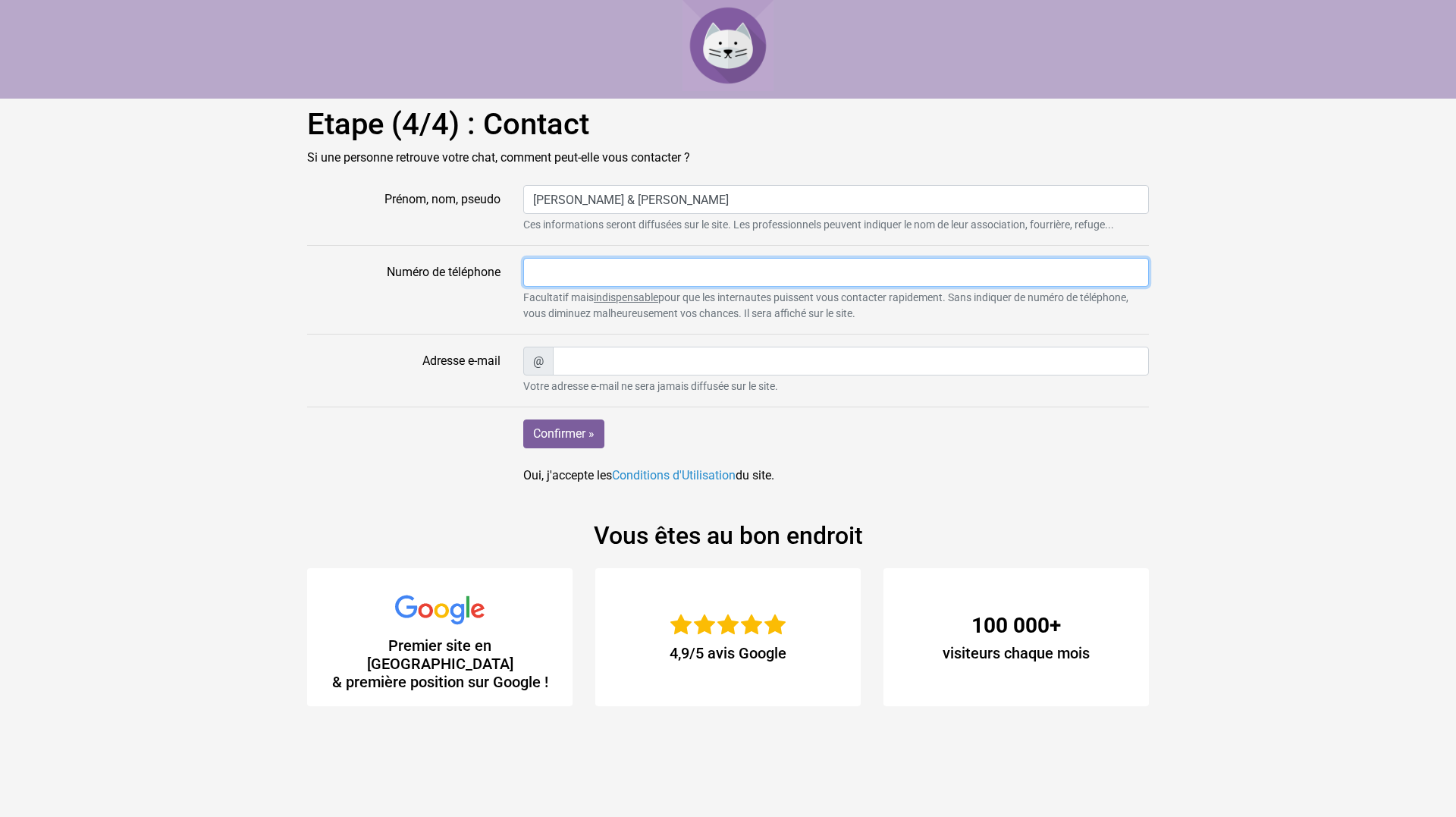
click at [607, 279] on input "Numéro de téléphone" at bounding box center [836, 272] width 625 height 28
click at [578, 270] on input "Numéro de téléphone" at bounding box center [836, 272] width 625 height 28
type input "[PHONE_NUMBER]"
click at [606, 363] on input "Adresse e-mail" at bounding box center [851, 361] width 596 height 28
type input "[EMAIL_ADDRESS][DOMAIN_NAME]"
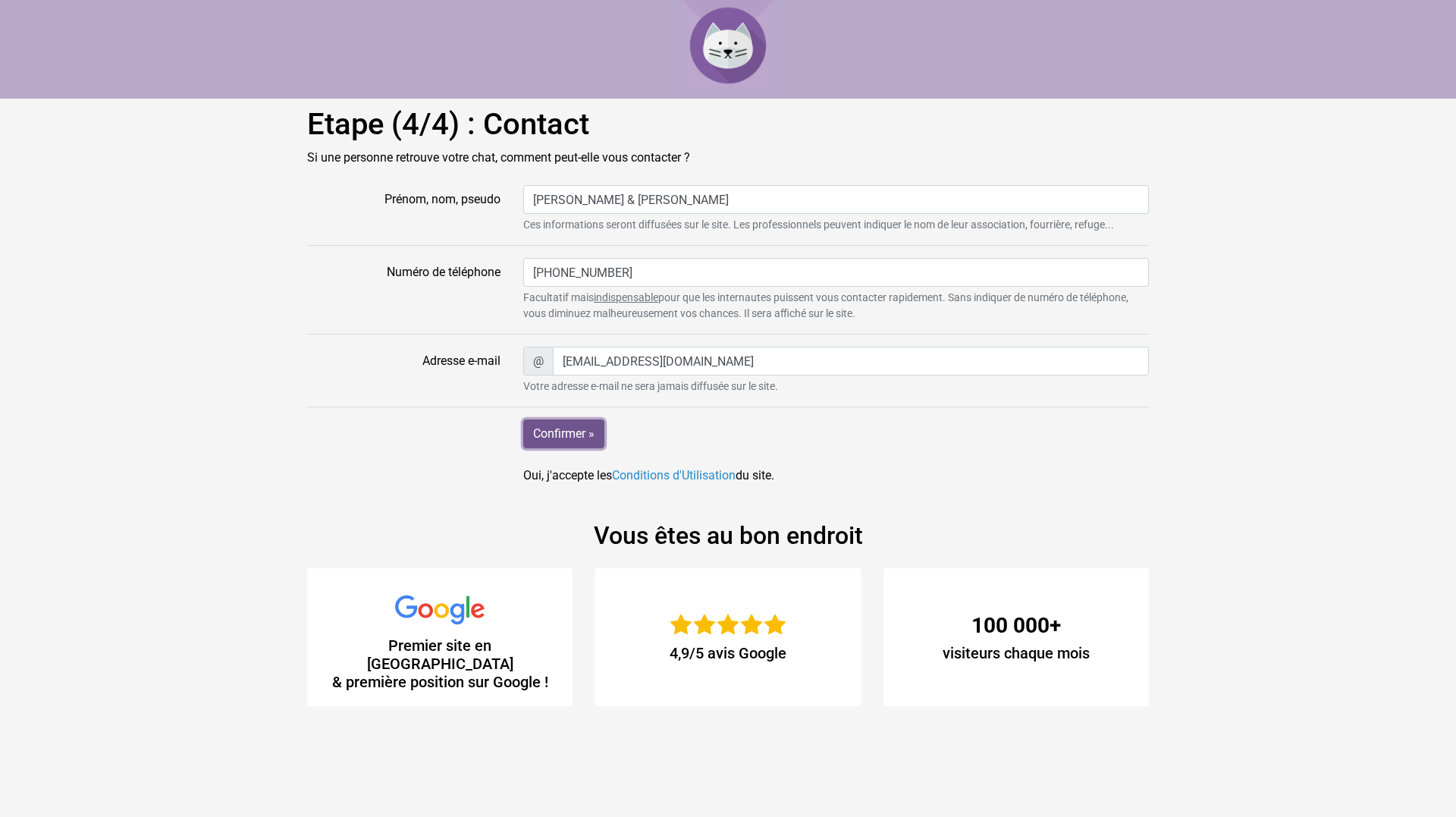
click at [581, 430] on input "Confirmer »" at bounding box center [564, 433] width 81 height 28
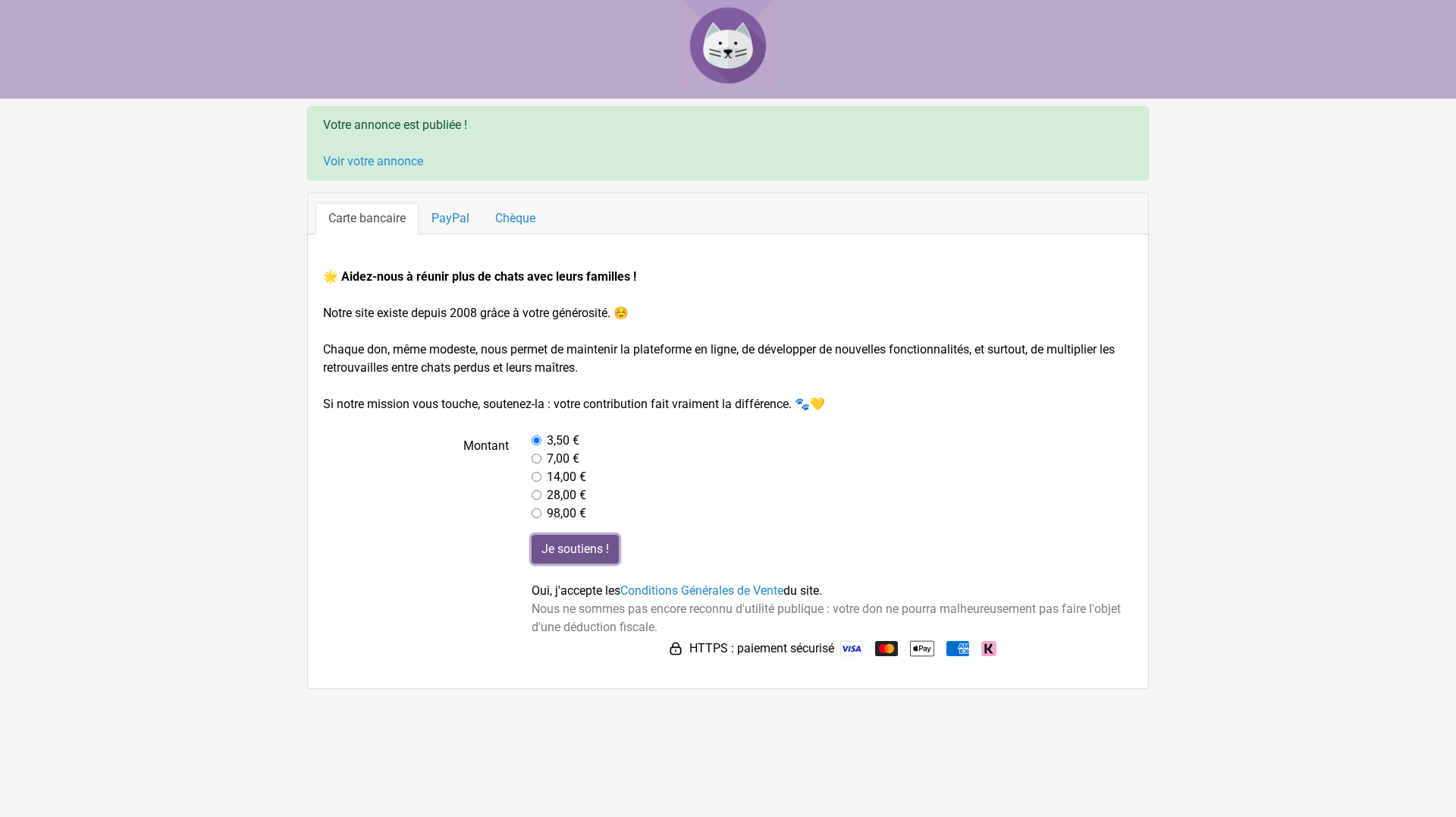
click at [568, 550] on input "Je soutiens !" at bounding box center [575, 548] width 87 height 28
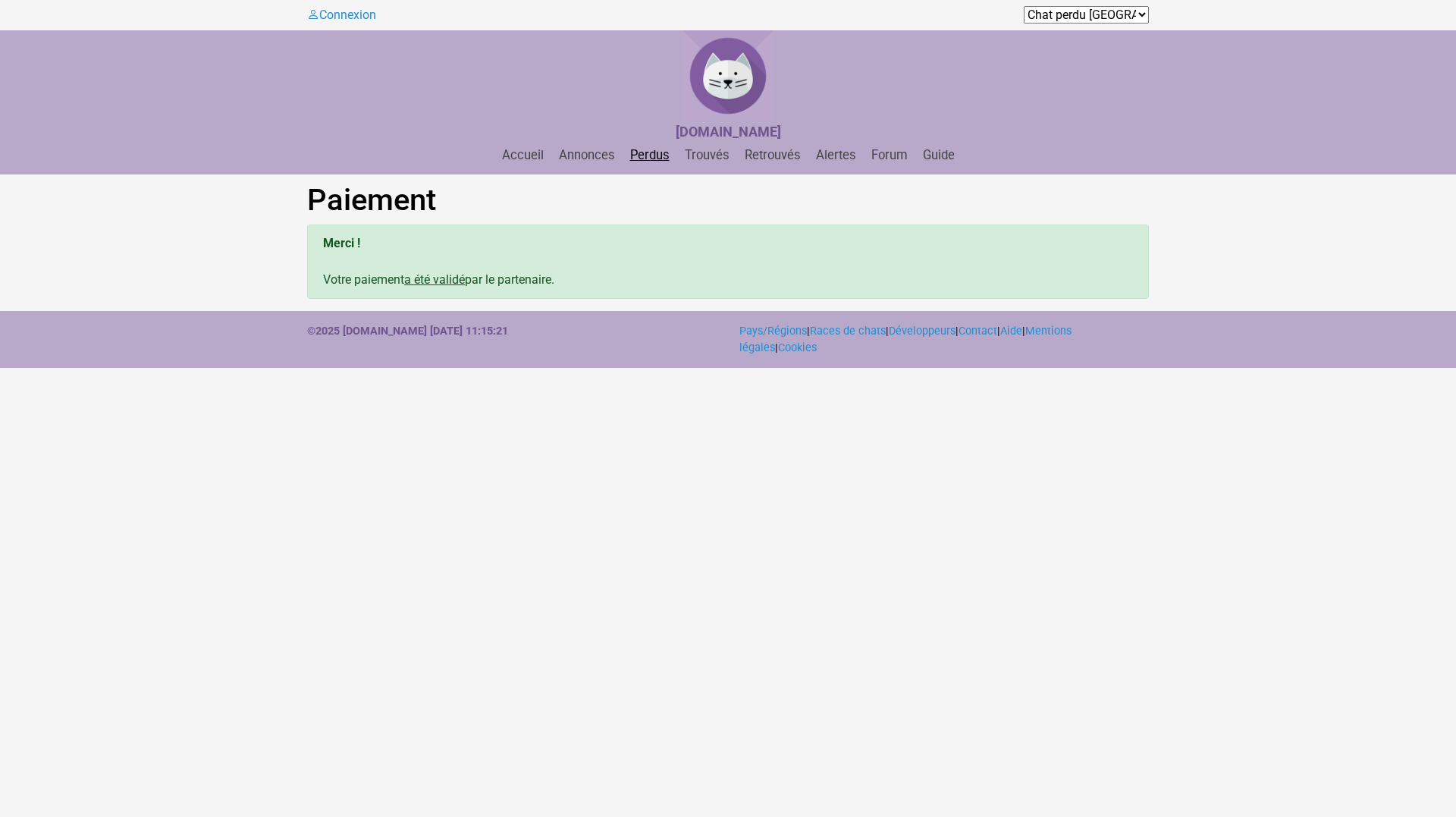
click at [650, 152] on link "Perdus" at bounding box center [650, 155] width 52 height 15
